Goal: Register for event/course

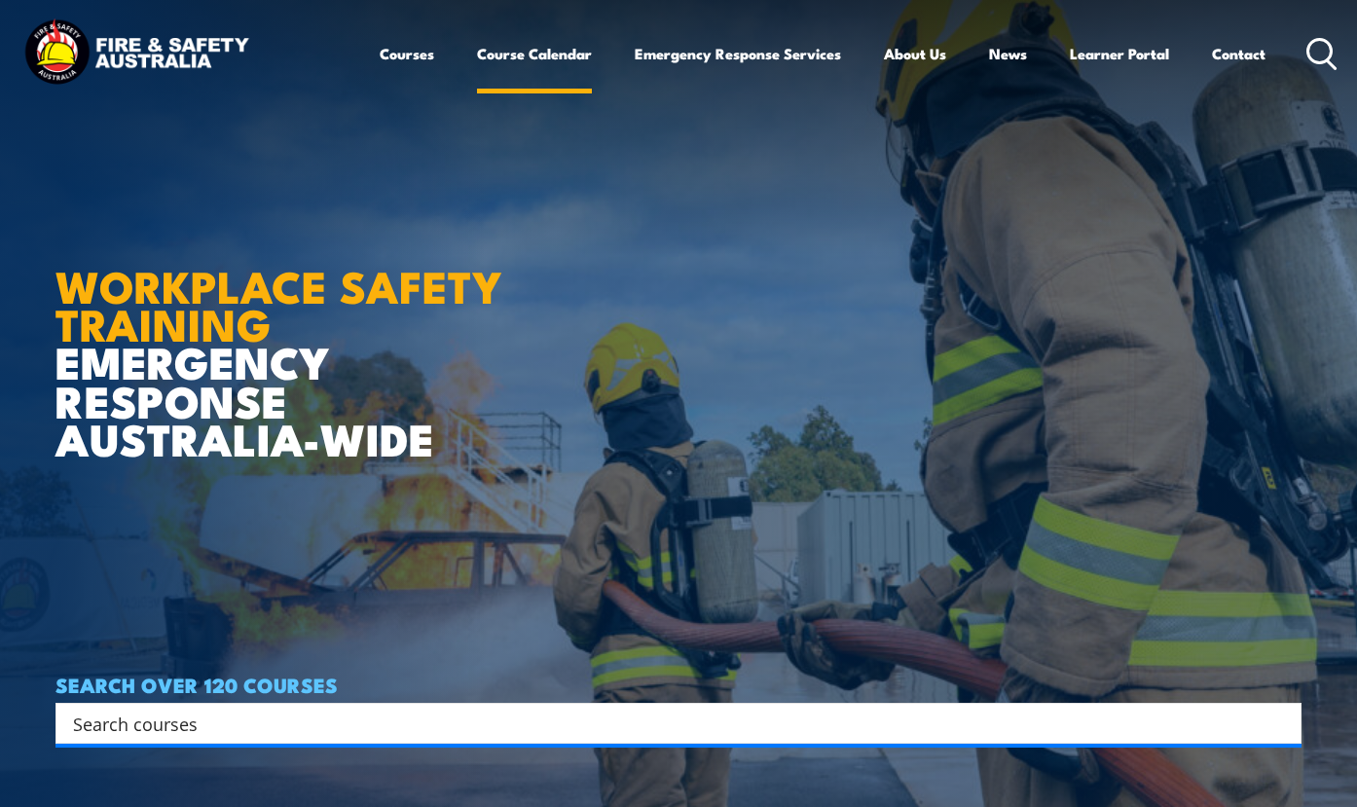
click at [477, 69] on link "Course Calendar" at bounding box center [534, 53] width 115 height 47
click at [477, 60] on link "Course Calendar" at bounding box center [534, 53] width 115 height 47
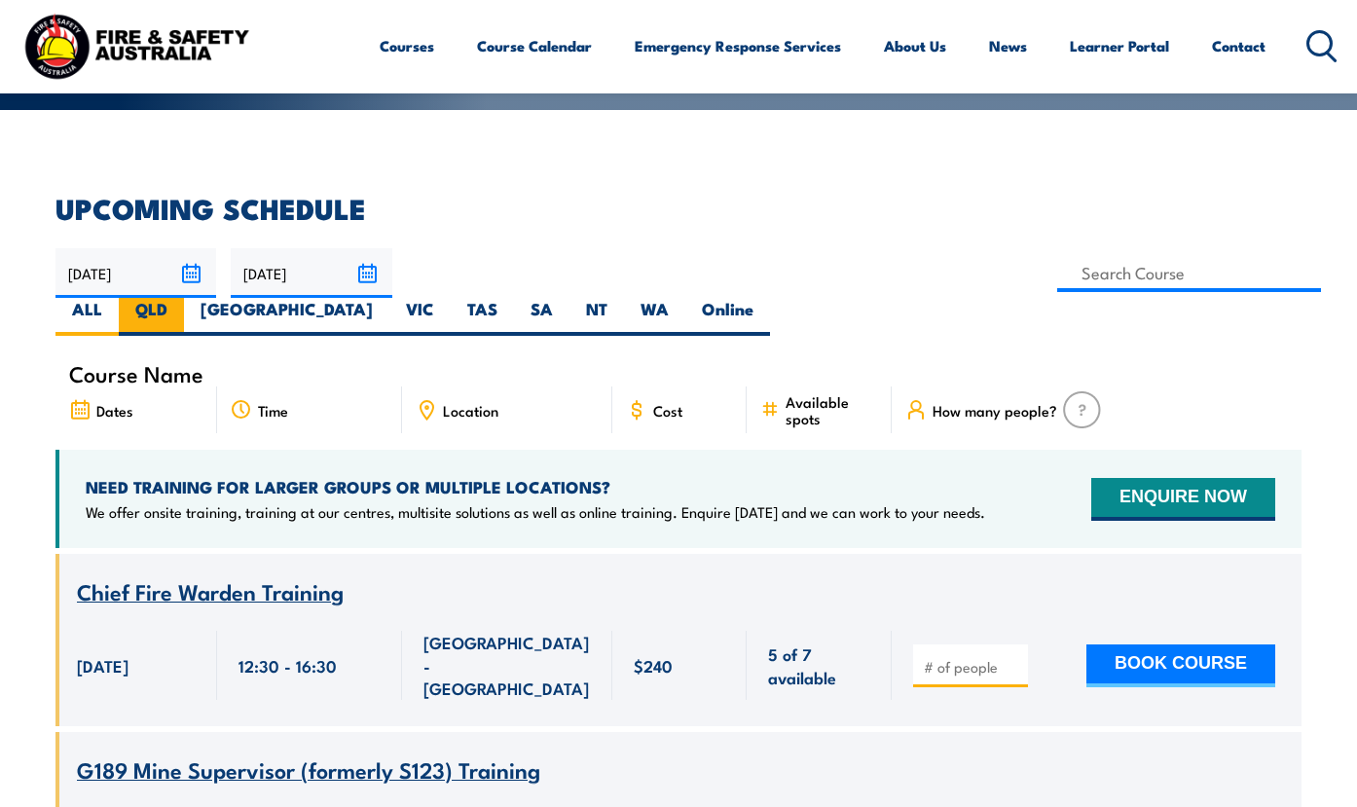
click at [184, 330] on label "QLD" at bounding box center [151, 317] width 65 height 38
click at [180, 311] on input "QLD" at bounding box center [173, 304] width 13 height 13
radio input "true"
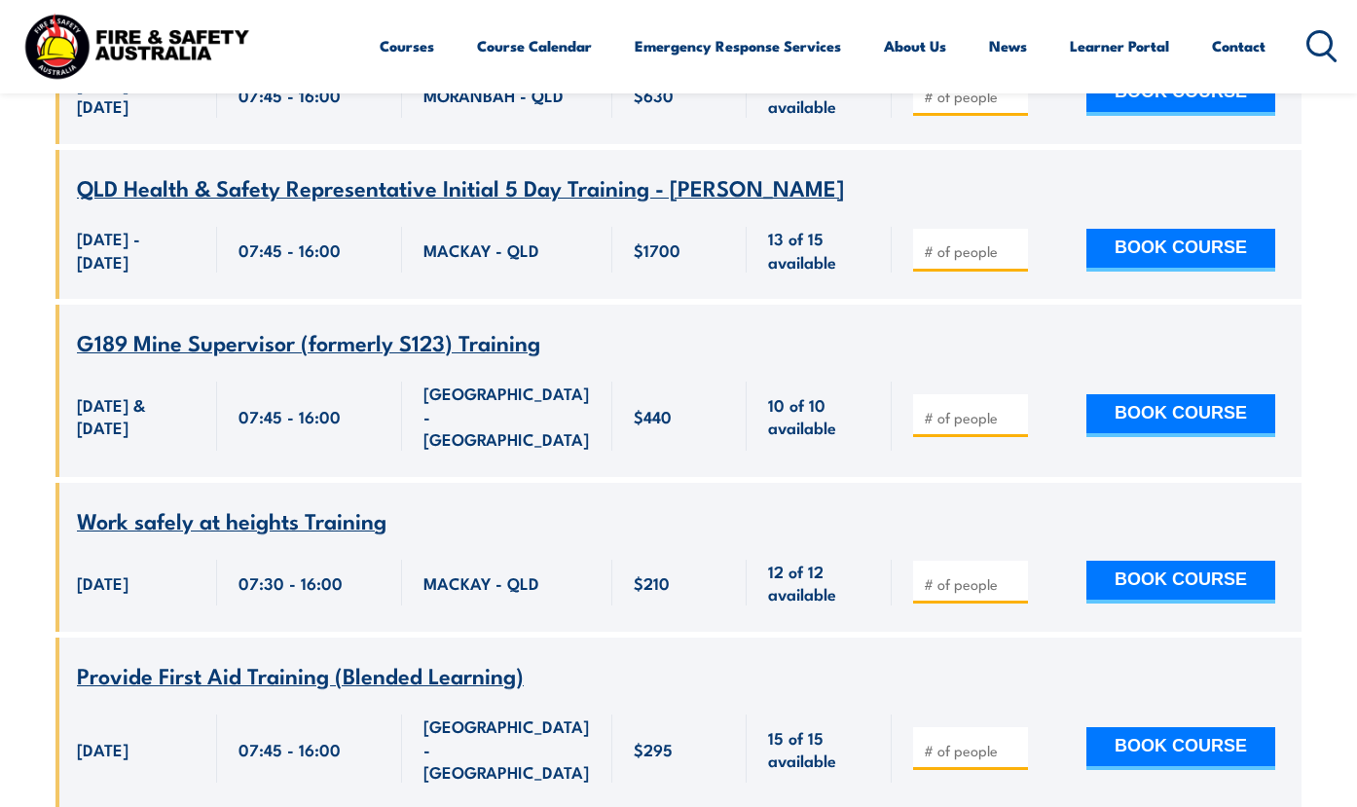
scroll to position [20119, 0]
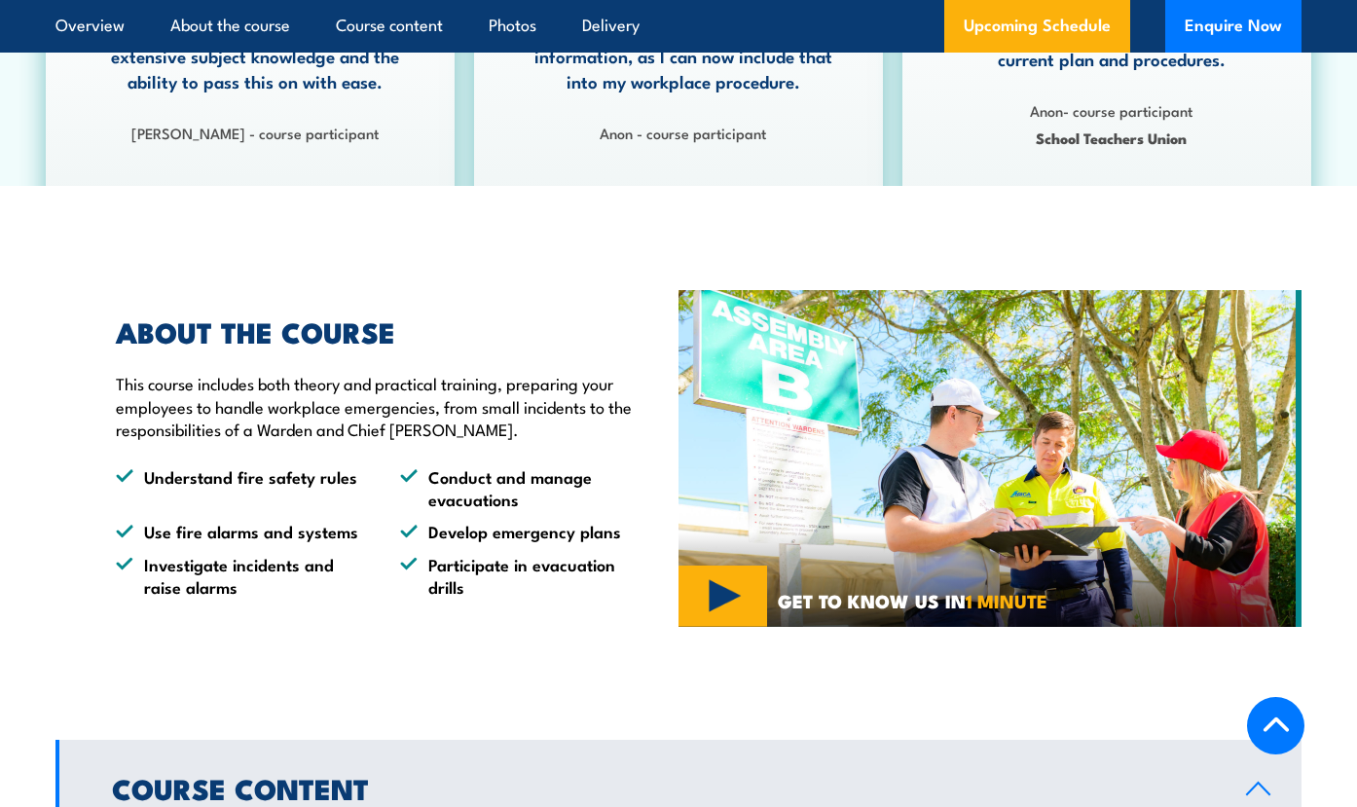
scroll to position [1266, 0]
